Goal: Information Seeking & Learning: Learn about a topic

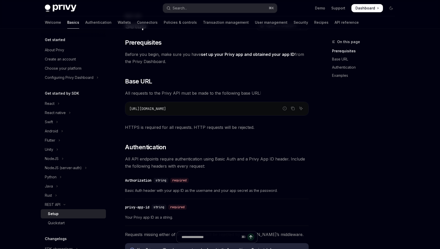
scroll to position [26, 0]
type textarea "*"
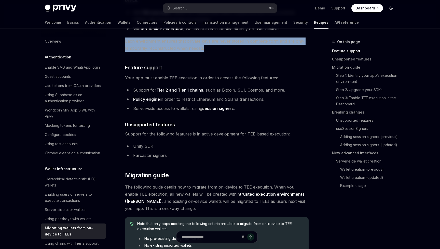
scroll to position [110, 0]
click at [393, 9] on icon "Toggle dark mode" at bounding box center [391, 8] width 3 height 3
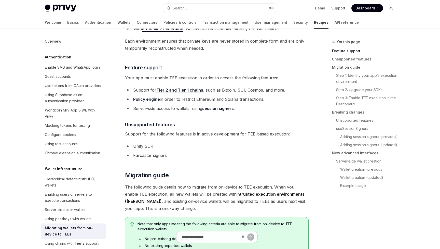
type textarea "*"
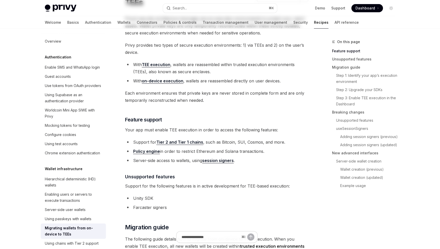
scroll to position [0, 0]
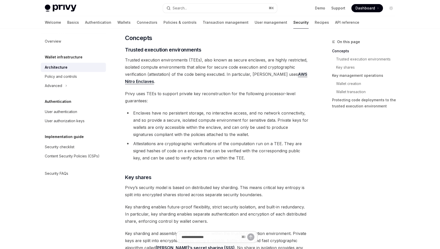
scroll to position [87, 0]
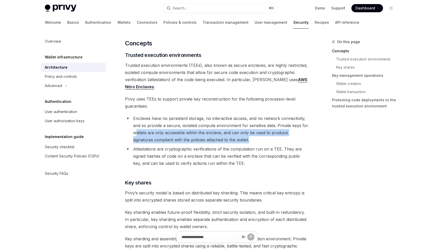
drag, startPoint x: 137, startPoint y: 131, endPoint x: 265, endPoint y: 139, distance: 128.9
click at [265, 139] on li "Enclaves have no persistent storage, no interactive access, and no network conn…" at bounding box center [217, 129] width 184 height 29
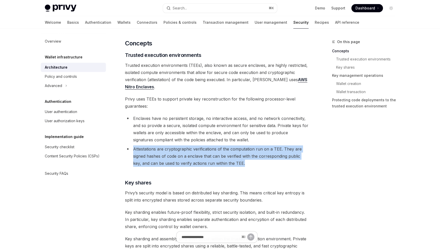
drag, startPoint x: 135, startPoint y: 149, endPoint x: 242, endPoint y: 163, distance: 108.4
click at [242, 163] on li "Attestations are cryptographic verifications of the computation run on a TEE. T…" at bounding box center [217, 155] width 184 height 21
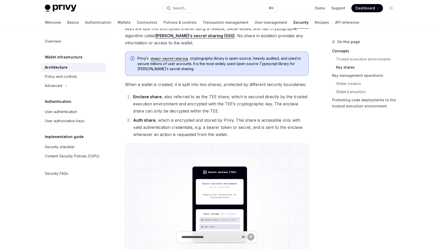
scroll to position [314, 0]
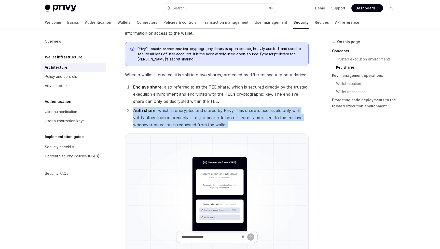
drag, startPoint x: 132, startPoint y: 111, endPoint x: 258, endPoint y: 121, distance: 126.3
click at [258, 121] on li "Auth share , which is encrypted and stored by Privy. This share is accessible o…" at bounding box center [220, 117] width 177 height 21
drag, startPoint x: 258, startPoint y: 121, endPoint x: 133, endPoint y: 111, distance: 125.5
click at [133, 111] on li "Auth share , which is encrypted and stored by Privy. This share is accessible o…" at bounding box center [220, 117] width 177 height 21
